Goal: Task Accomplishment & Management: Complete application form

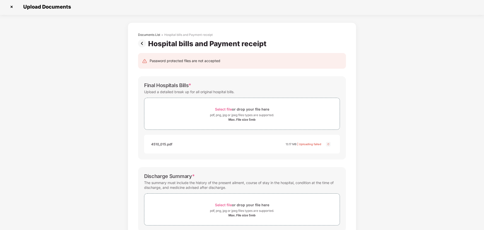
scroll to position [2, 0]
click at [226, 108] on span "Select file" at bounding box center [223, 108] width 17 height 4
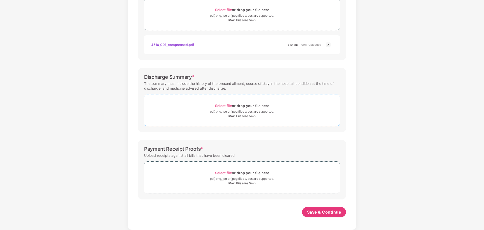
scroll to position [101, 0]
click at [220, 104] on span "Select file" at bounding box center [223, 106] width 17 height 4
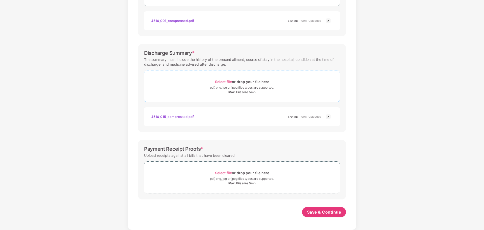
scroll to position [125, 0]
click at [224, 170] on div "Select file or drop your file here" at bounding box center [242, 172] width 54 height 7
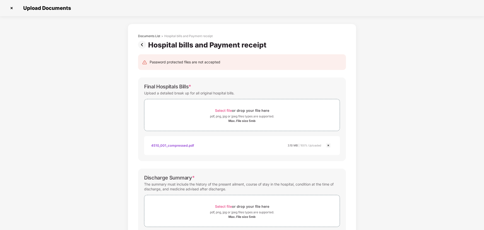
scroll to position [173, 0]
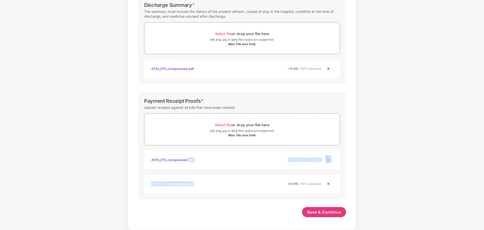
drag, startPoint x: 196, startPoint y: 179, endPoint x: 188, endPoint y: 161, distance: 20.1
click at [188, 161] on div "Payment Receipt Proofs * Upload receipts against all bills that have been clear…" at bounding box center [242, 146] width 208 height 108
click at [188, 161] on div "4510_015_compressed.pdf" at bounding box center [172, 160] width 43 height 9
click at [316, 211] on span "Save & Continue" at bounding box center [324, 212] width 34 height 6
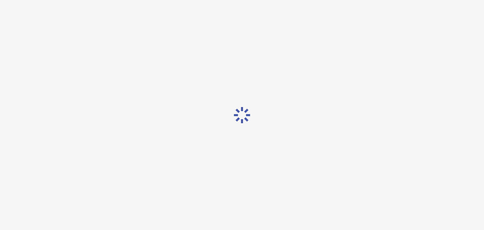
scroll to position [0, 0]
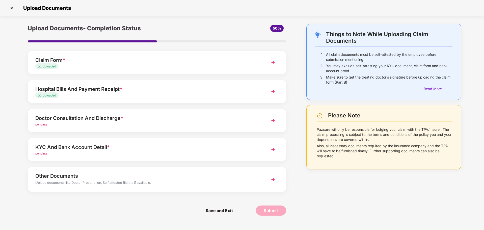
click at [275, 122] on img at bounding box center [273, 120] width 9 height 9
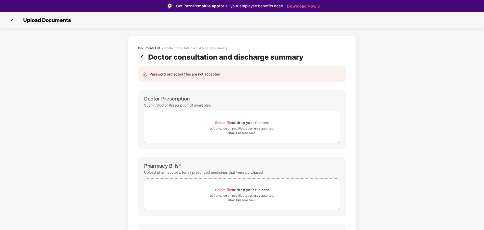
click at [221, 122] on span "Select file" at bounding box center [223, 122] width 17 height 4
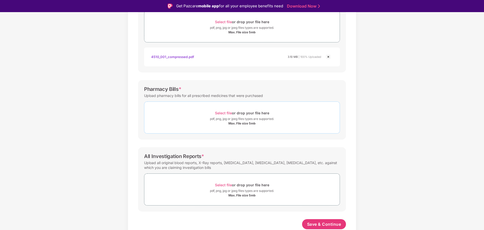
scroll to position [101, 0]
click at [219, 113] on span "Select file" at bounding box center [223, 113] width 17 height 4
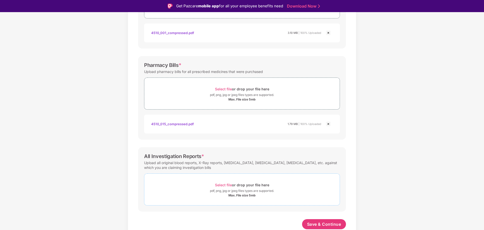
scroll to position [125, 0]
click at [223, 185] on span "Select file" at bounding box center [223, 185] width 17 height 4
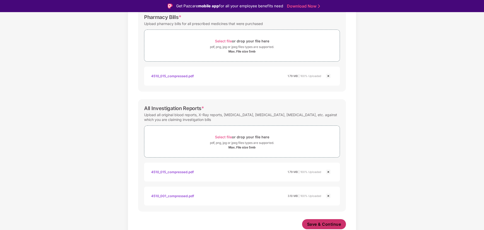
scroll to position [173, 0]
click at [321, 222] on span "Save & Continue" at bounding box center [324, 224] width 34 height 6
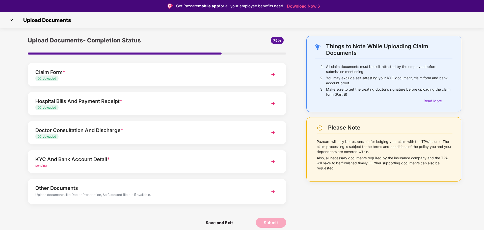
scroll to position [12, 0]
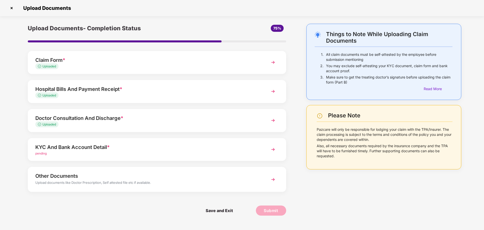
click at [217, 147] on div "KYC And Bank Account Detail *" at bounding box center [146, 147] width 223 height 8
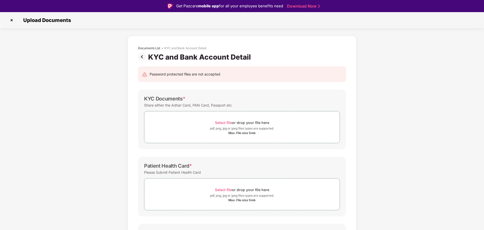
scroll to position [72, 0]
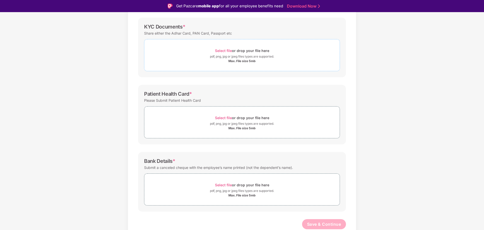
click at [216, 50] on span "Select file" at bounding box center [223, 50] width 17 height 4
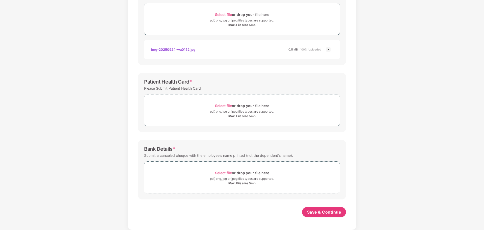
scroll to position [12, 0]
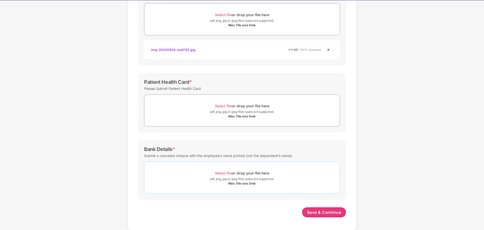
click at [221, 173] on span "Select file" at bounding box center [223, 173] width 17 height 4
click at [222, 103] on div "Select file or drop your file here" at bounding box center [242, 106] width 54 height 7
click at [225, 106] on span "Select file" at bounding box center [223, 106] width 17 height 4
click at [226, 106] on span "Select file" at bounding box center [223, 106] width 17 height 4
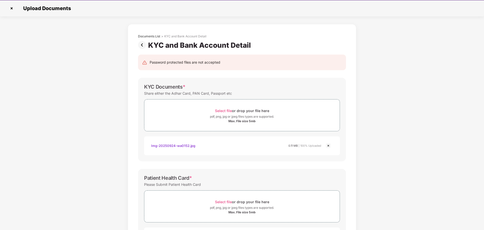
scroll to position [144, 0]
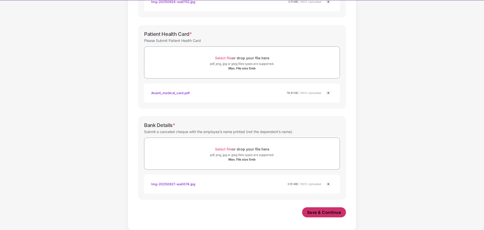
click at [310, 217] on button "Save & Continue" at bounding box center [324, 212] width 44 height 10
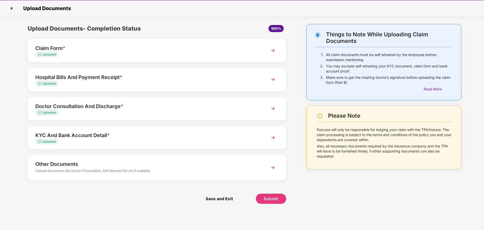
click at [97, 78] on div "Hospital Bills And Payment Receipt *" at bounding box center [146, 77] width 223 height 8
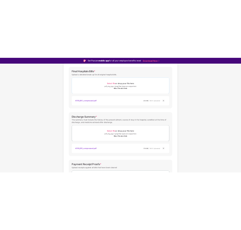
scroll to position [72, 0]
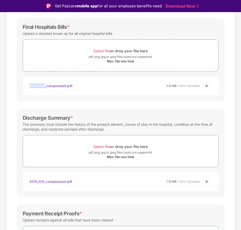
drag, startPoint x: 44, startPoint y: 78, endPoint x: -108, endPoint y: 92, distance: 152.9
click at [0, 92] on html "Get Pazcare mobile app for all your employee benefits need Download Now Upload …" at bounding box center [120, 115] width 241 height 230
click at [95, 147] on span "Select file" at bounding box center [101, 146] width 17 height 4
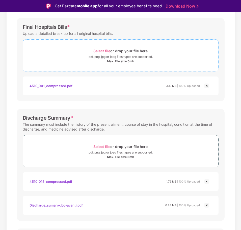
click at [103, 53] on div "Select file or drop your file here" at bounding box center [120, 50] width 54 height 7
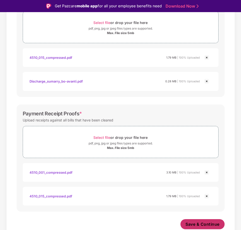
scroll to position [220, 0]
click at [214, 226] on span "Save & Continue" at bounding box center [203, 224] width 34 height 6
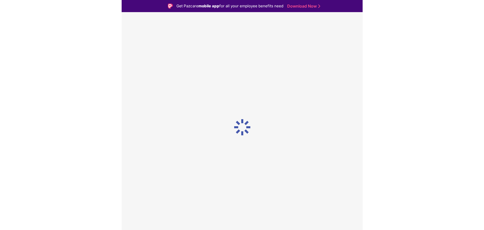
scroll to position [0, 0]
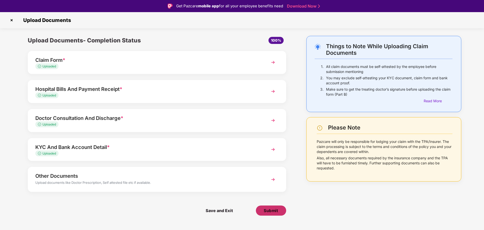
click at [279, 211] on button "Submit" at bounding box center [271, 211] width 30 height 10
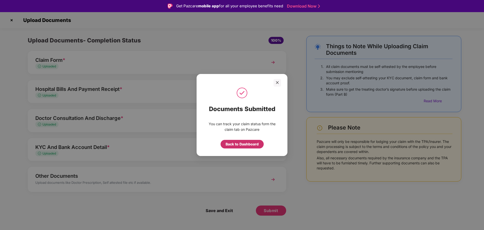
click at [244, 146] on div "Back to Dashboard" at bounding box center [242, 144] width 33 height 6
